Goal: Task Accomplishment & Management: Use online tool/utility

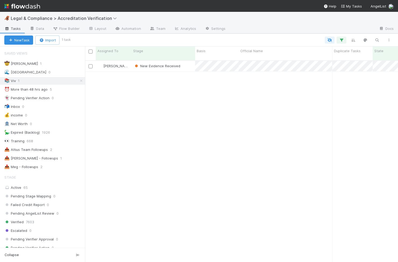
scroll to position [0, 0]
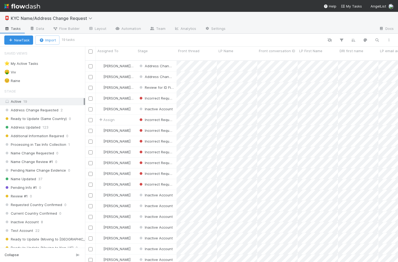
scroll to position [0, 0]
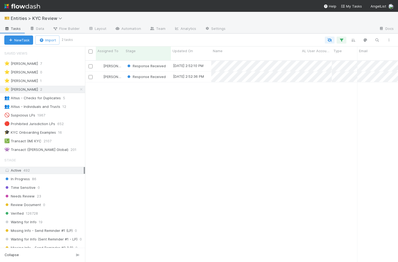
scroll to position [206, 313]
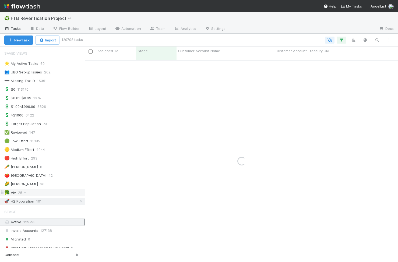
click at [41, 127] on div "🥦 Viv 25" at bounding box center [44, 192] width 81 height 7
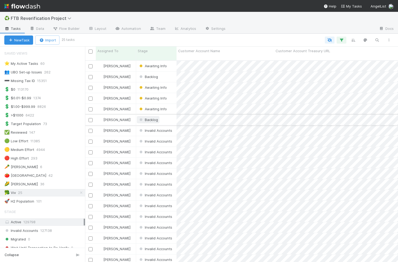
click at [153, 118] on span "Backlog" at bounding box center [148, 120] width 20 height 4
click at [152, 53] on div "Stage" at bounding box center [156, 50] width 37 height 5
click at [154, 62] on div "Sort First → Last" at bounding box center [168, 61] width 61 height 8
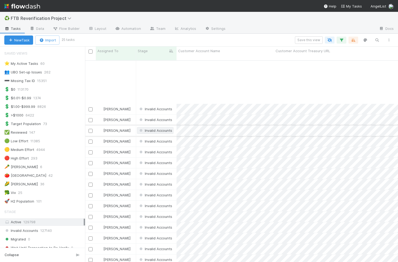
scroll to position [64, 0]
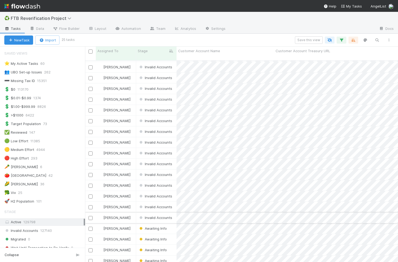
click at [126, 127] on div "[PERSON_NAME]" at bounding box center [116, 218] width 40 height 10
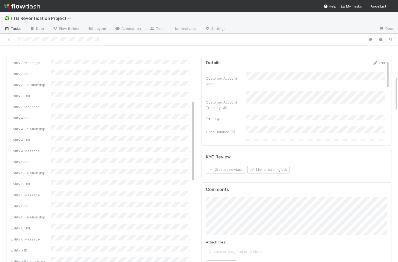
scroll to position [281, 0]
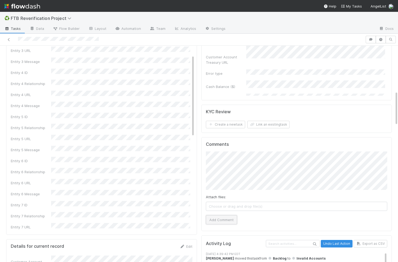
click at [220, 215] on button "Add Comment" at bounding box center [221, 219] width 31 height 9
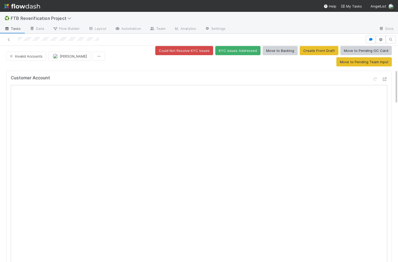
scroll to position [0, 0]
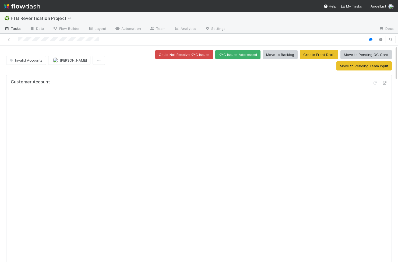
click at [306, 79] on div "Customer Account" at bounding box center [199, 84] width 376 height 10
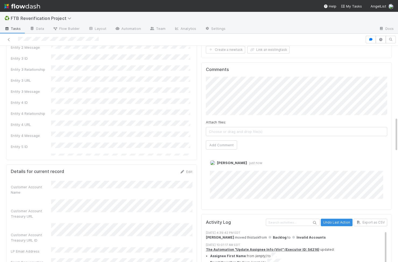
scroll to position [341, 0]
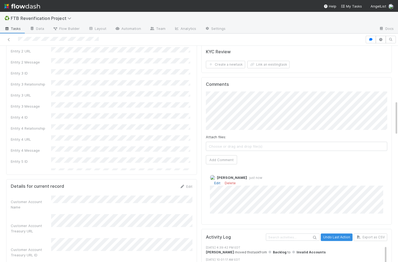
click at [217, 181] on link "Edit" at bounding box center [217, 183] width 6 height 4
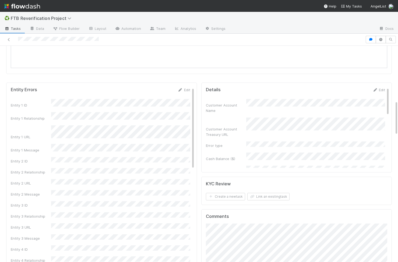
scroll to position [0, 0]
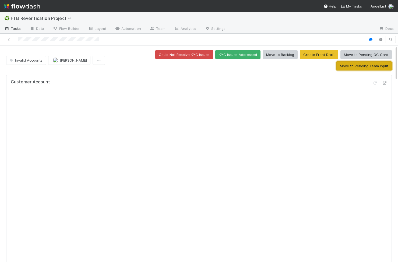
click at [343, 61] on button "Move to Pending Team Input" at bounding box center [363, 65] width 55 height 9
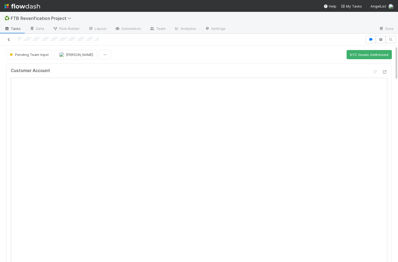
click at [9, 39] on icon at bounding box center [8, 39] width 5 height 3
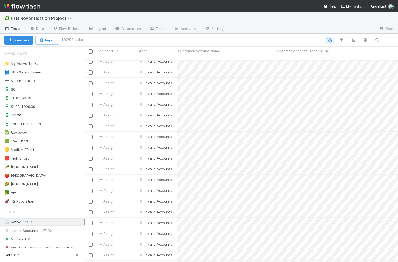
scroll to position [871, 0]
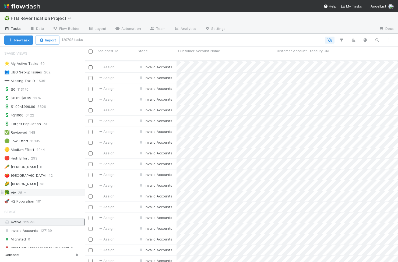
click at [44, 194] on div "🥦 Viv 25" at bounding box center [44, 192] width 81 height 7
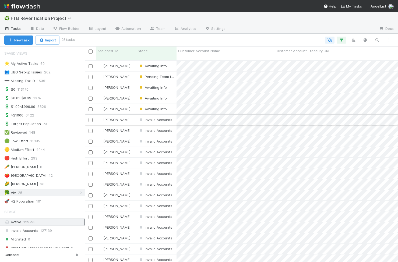
click at [125, 116] on div "[PERSON_NAME]" at bounding box center [116, 120] width 40 height 10
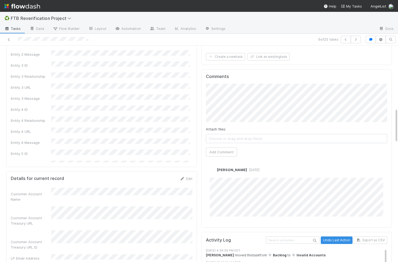
scroll to position [333, 0]
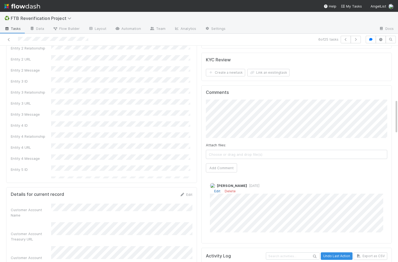
click at [219, 189] on link "Edit" at bounding box center [217, 191] width 6 height 4
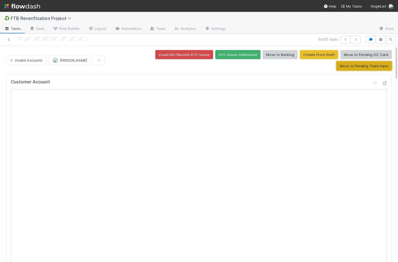
click at [351, 61] on button "Move to Pending Team Input" at bounding box center [363, 65] width 55 height 9
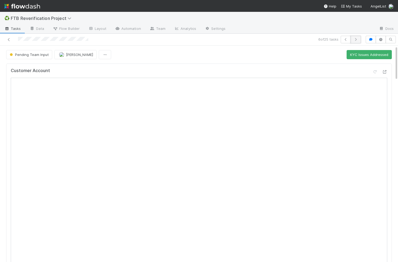
click at [358, 41] on button "button" at bounding box center [356, 40] width 10 height 8
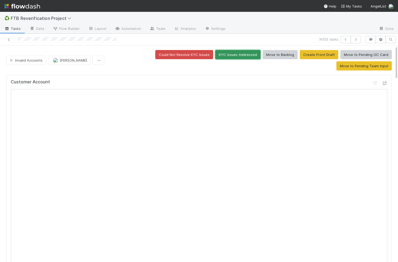
click at [215, 52] on button "KYC Issues Addressed" at bounding box center [237, 54] width 45 height 9
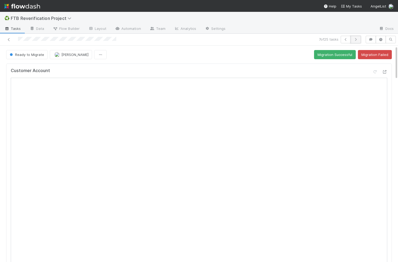
click at [357, 41] on button "button" at bounding box center [356, 40] width 10 height 8
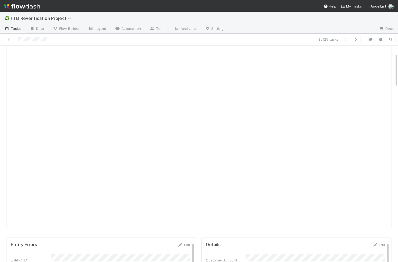
scroll to position [48, 0]
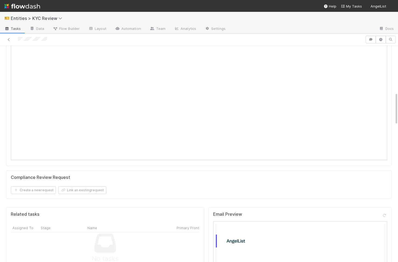
scroll to position [311, 0]
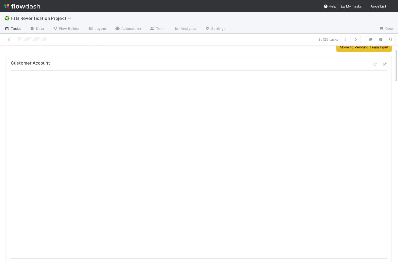
scroll to position [29, 0]
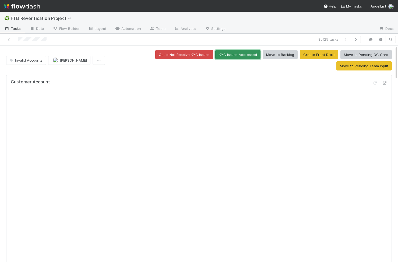
click at [215, 55] on button "KYC Issues Addressed" at bounding box center [237, 54] width 45 height 9
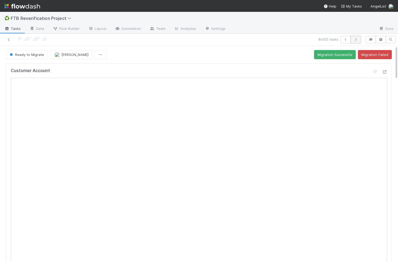
click at [357, 42] on button "button" at bounding box center [356, 40] width 10 height 8
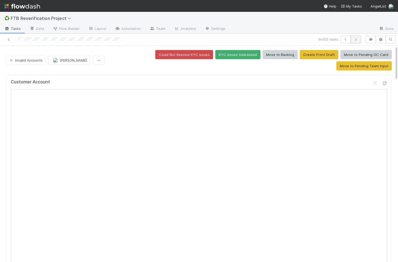
click at [356, 40] on icon "button" at bounding box center [355, 39] width 5 height 3
click at [215, 57] on button "KYC Issues Addressed" at bounding box center [237, 54] width 45 height 9
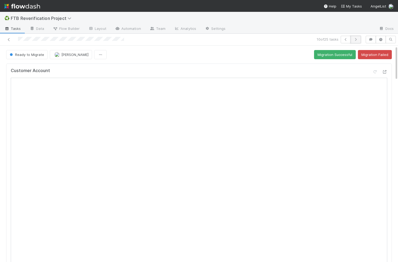
click at [356, 40] on icon "button" at bounding box center [355, 39] width 5 height 3
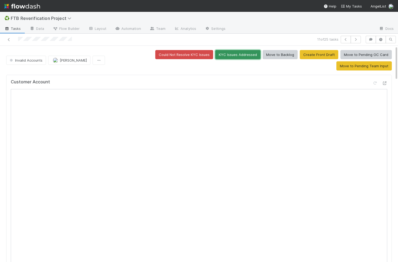
click at [215, 55] on button "KYC Issues Addressed" at bounding box center [237, 54] width 45 height 9
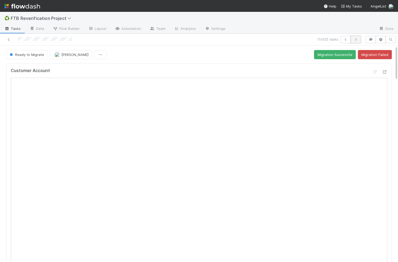
click at [357, 38] on icon "button" at bounding box center [355, 39] width 5 height 3
